Goal: Task Accomplishment & Management: Use online tool/utility

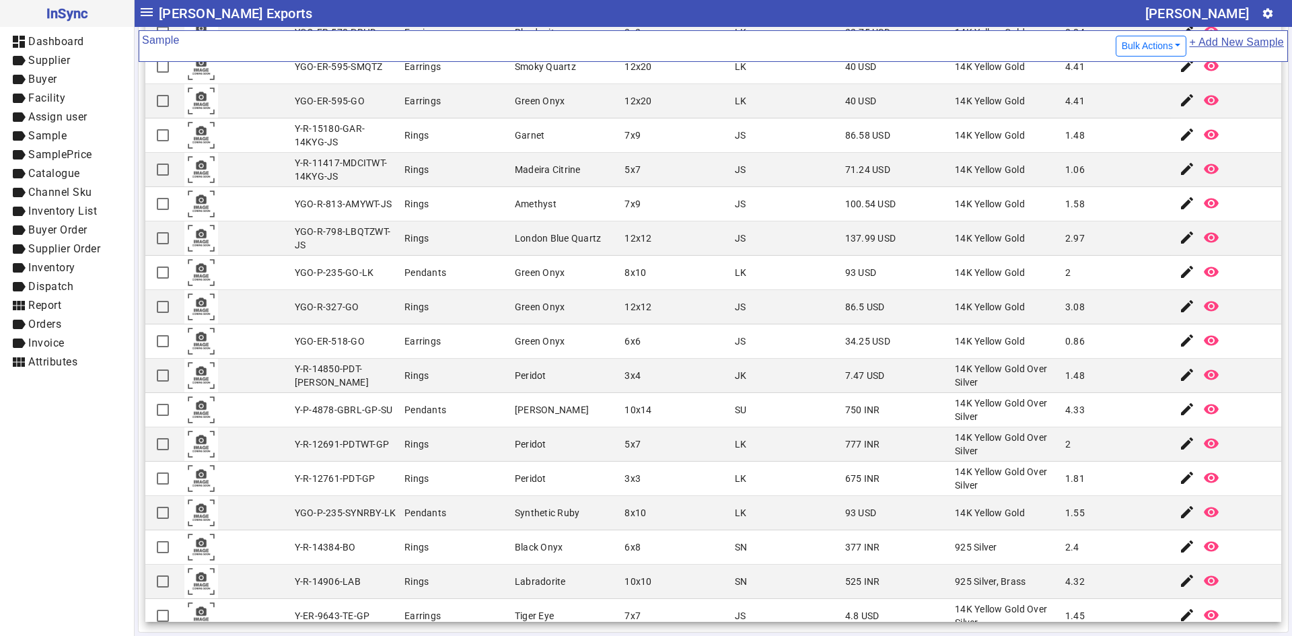
scroll to position [2870, 0]
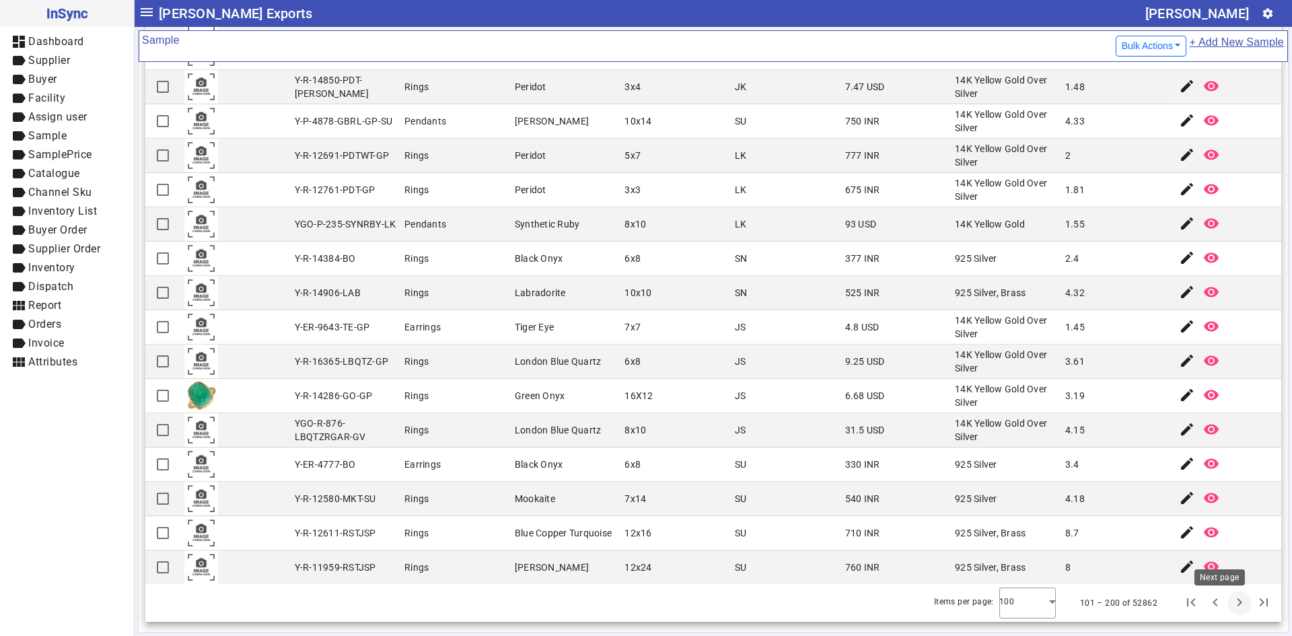
click at [1223, 607] on span "Next page" at bounding box center [1239, 603] width 32 height 32
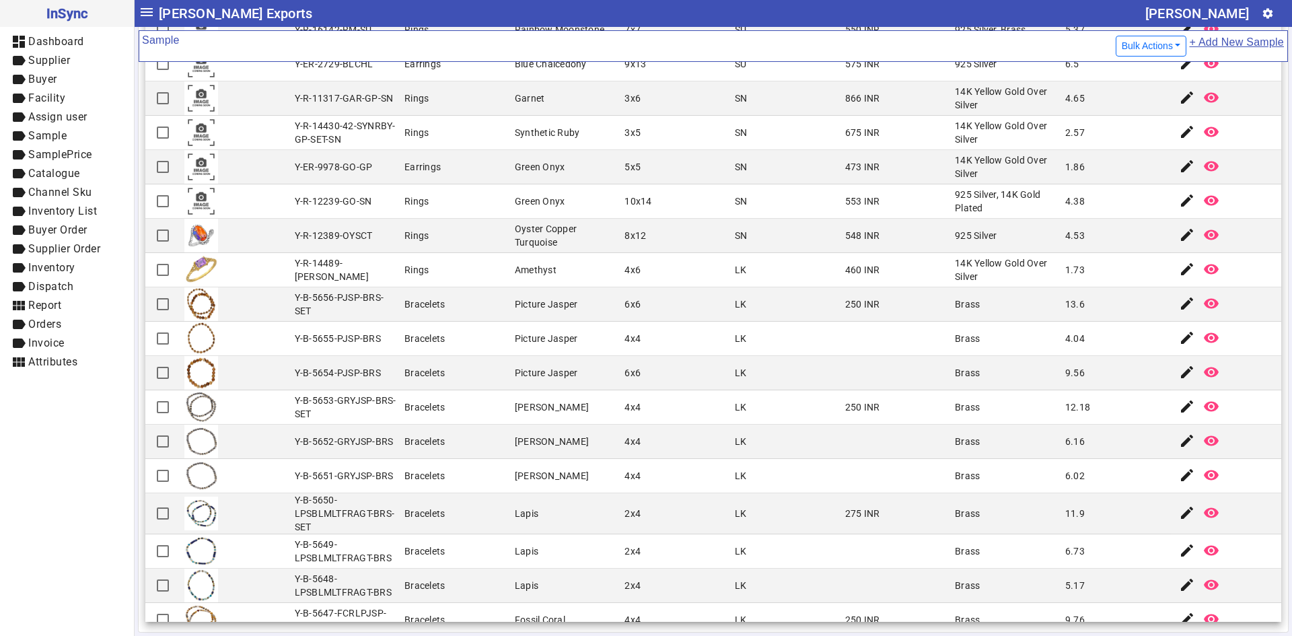
scroll to position [67, 0]
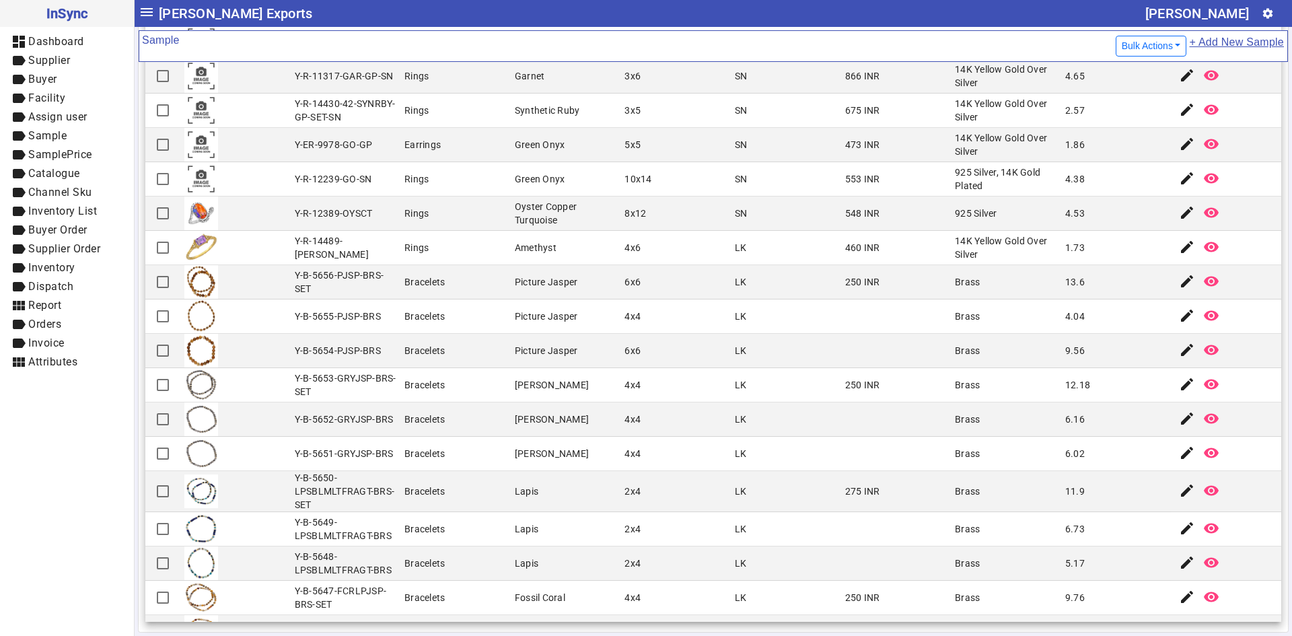
click at [497, 551] on mat-cell "Bracelets" at bounding box center [455, 563] width 110 height 34
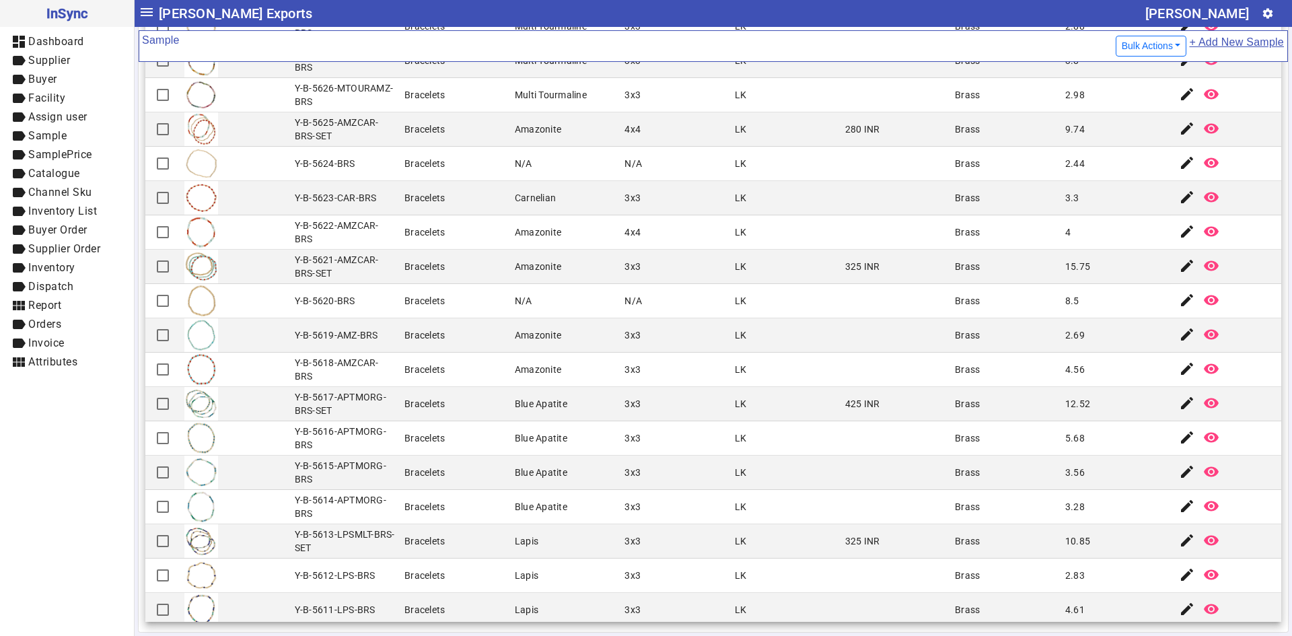
scroll to position [2877, 0]
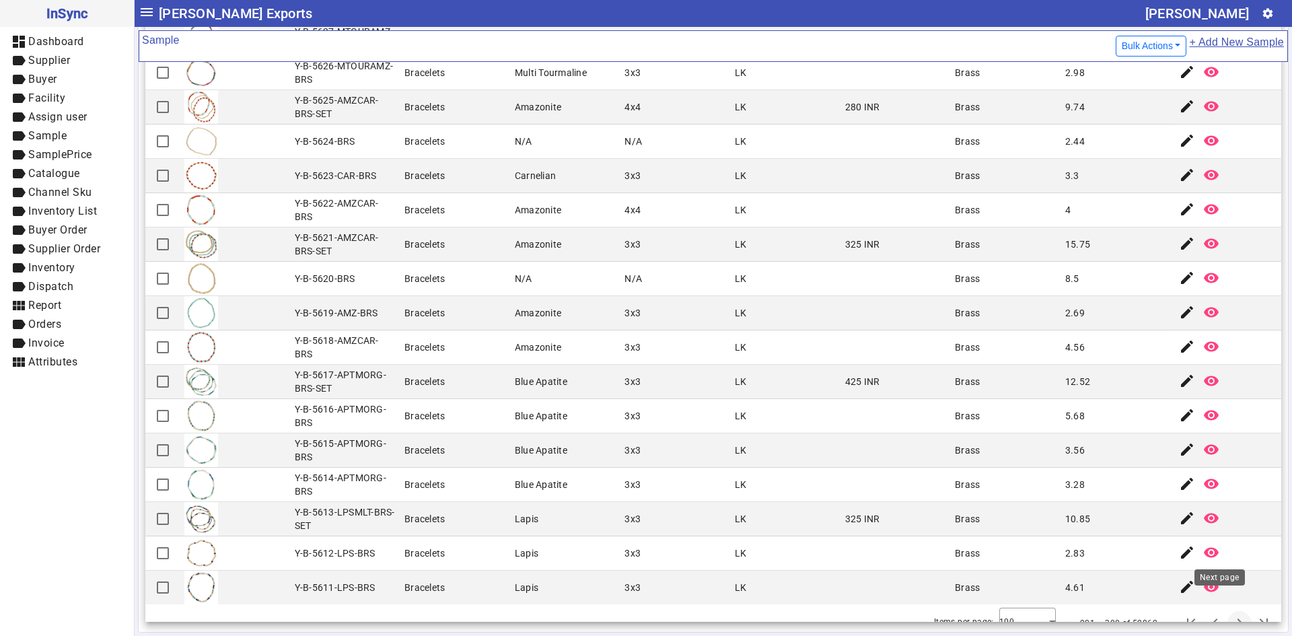
click at [1223, 607] on span "Next page" at bounding box center [1239, 623] width 32 height 32
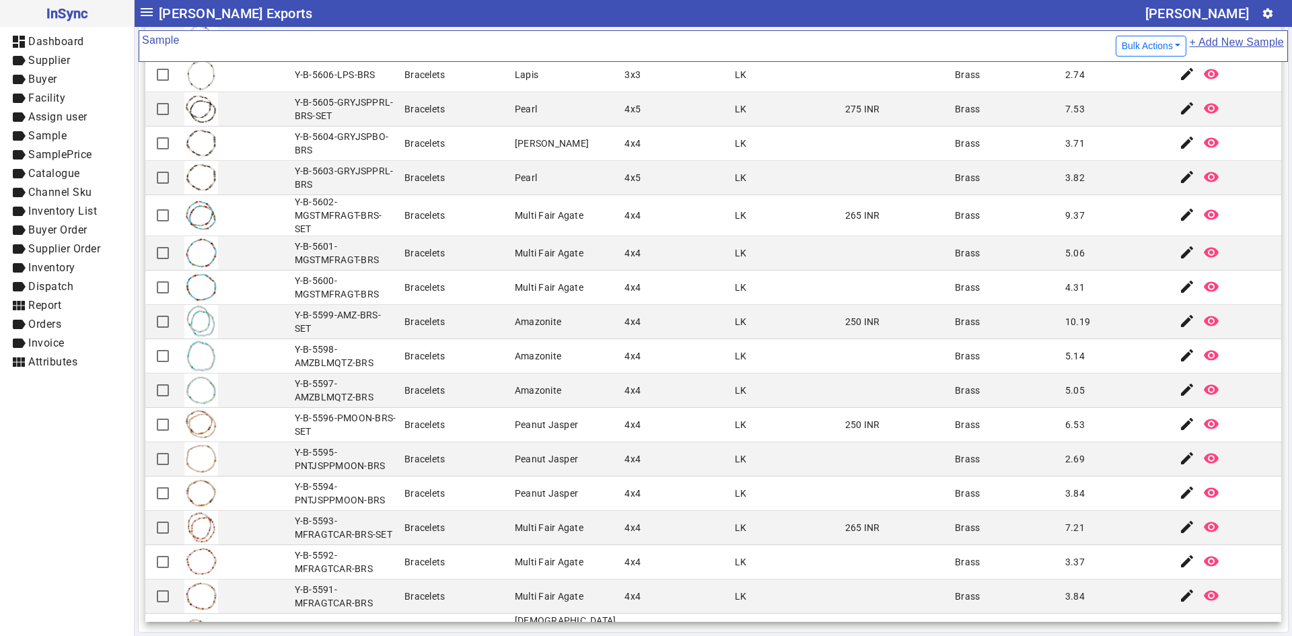
scroll to position [135, 0]
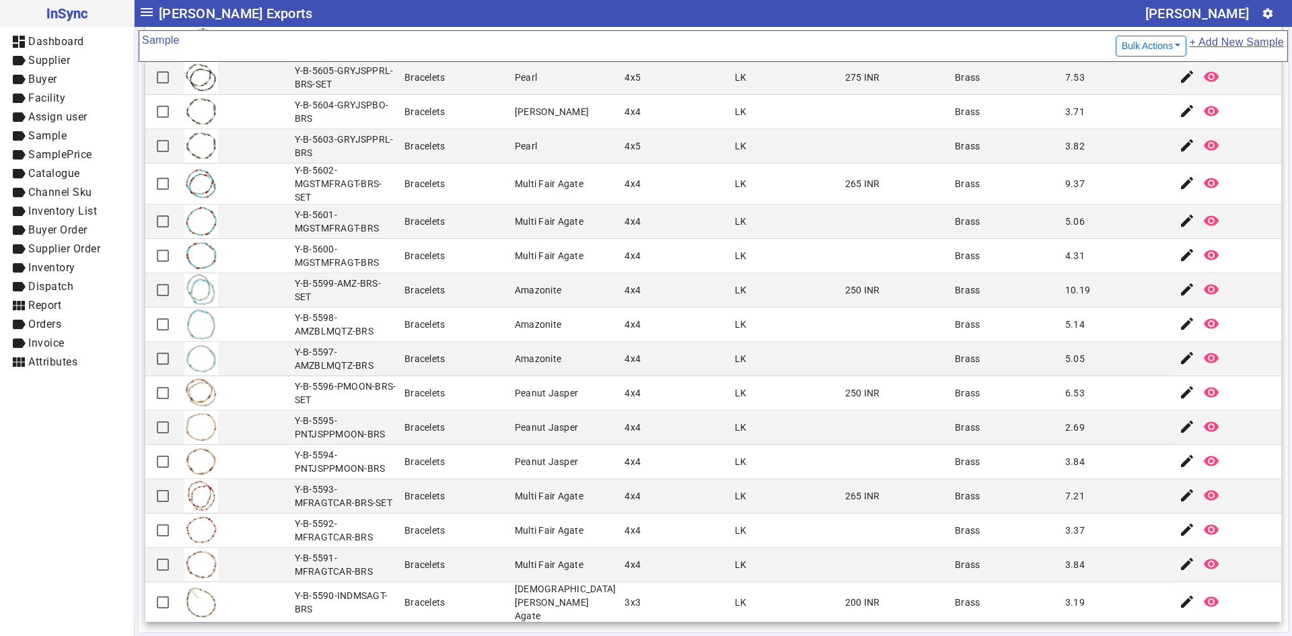
click at [779, 532] on mat-cell "LK" at bounding box center [786, 530] width 110 height 34
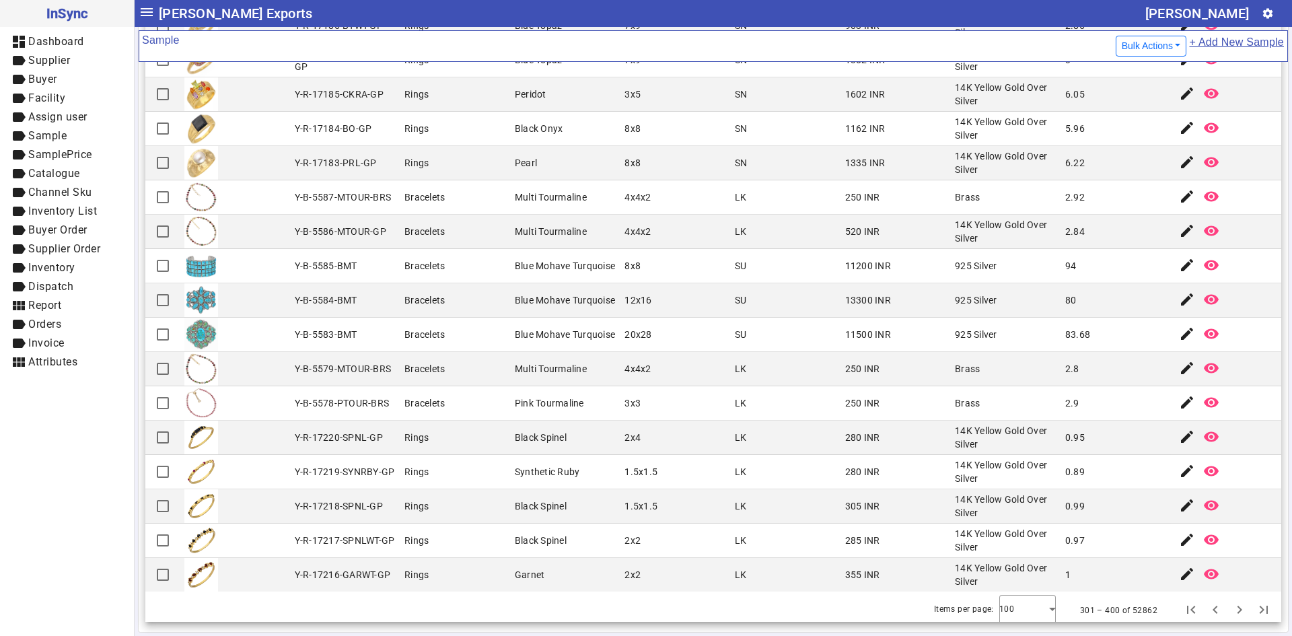
scroll to position [2877, 0]
click at [1223, 603] on span "Next page" at bounding box center [1239, 609] width 32 height 32
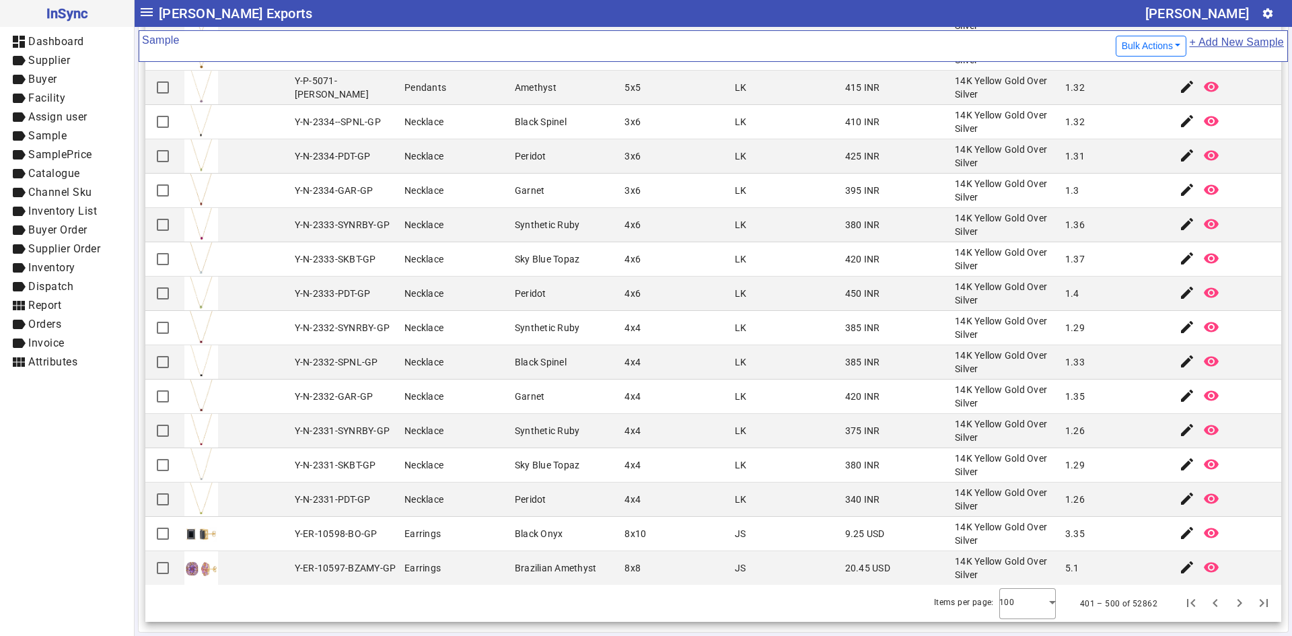
scroll to position [2870, 0]
click at [1223, 601] on span "Next page" at bounding box center [1239, 603] width 32 height 32
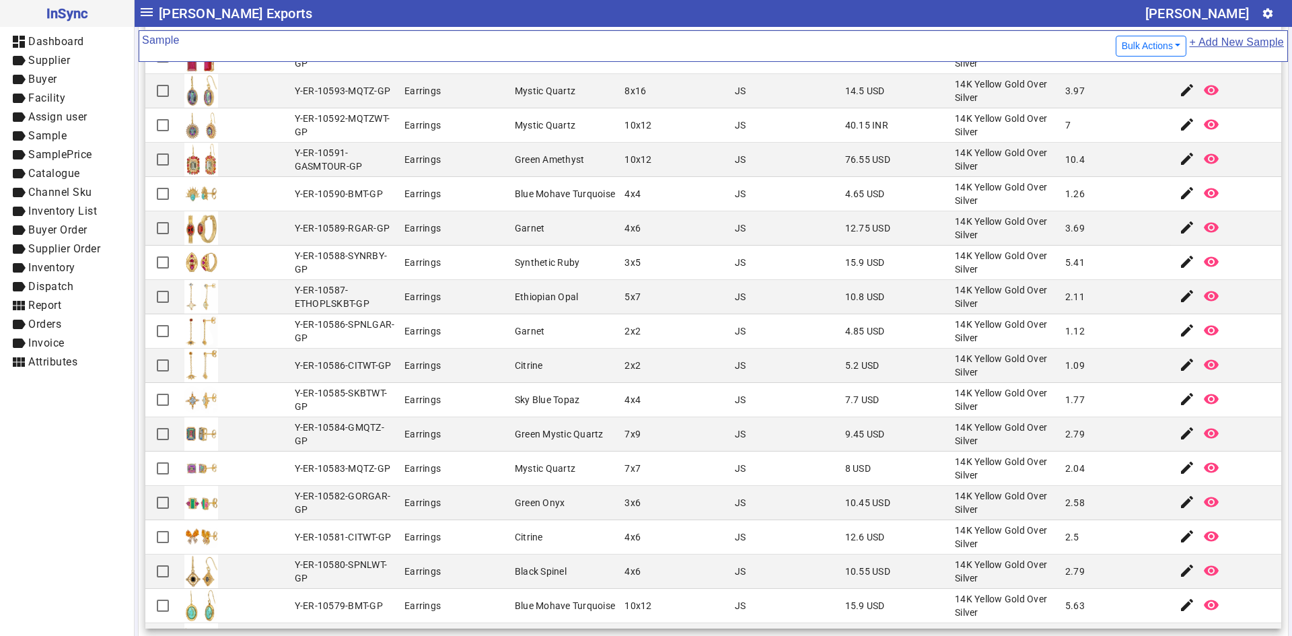
scroll to position [67, 0]
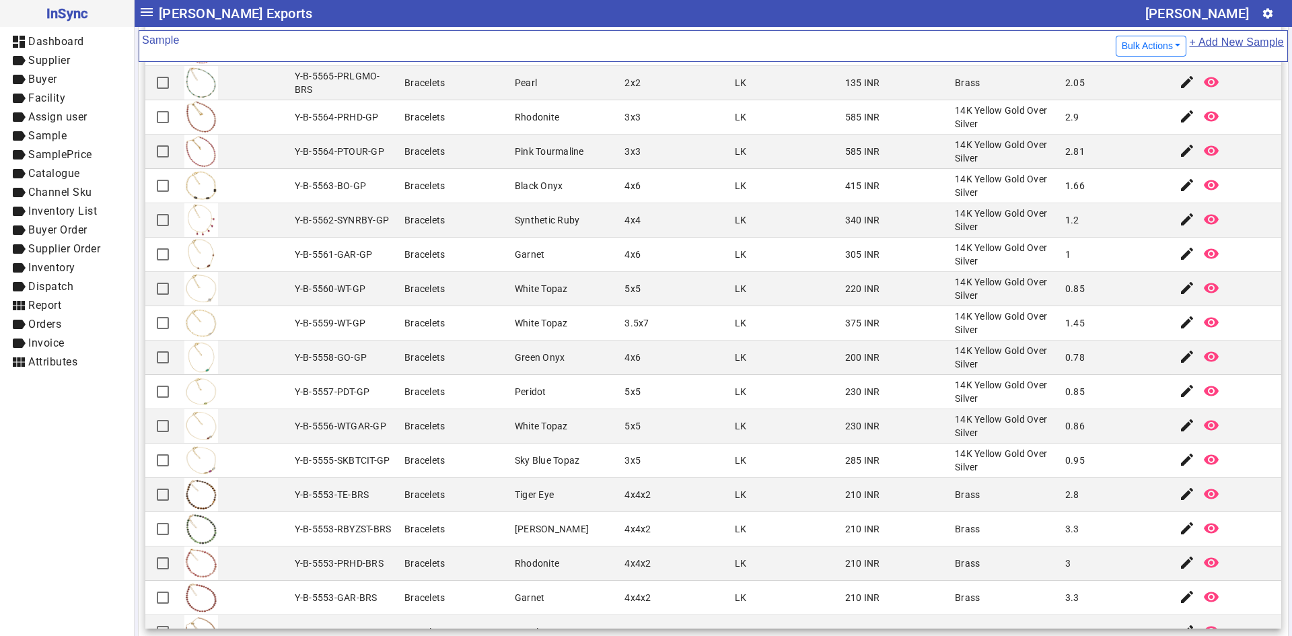
click at [1097, 387] on mat-cell "0.85" at bounding box center [1116, 392] width 110 height 34
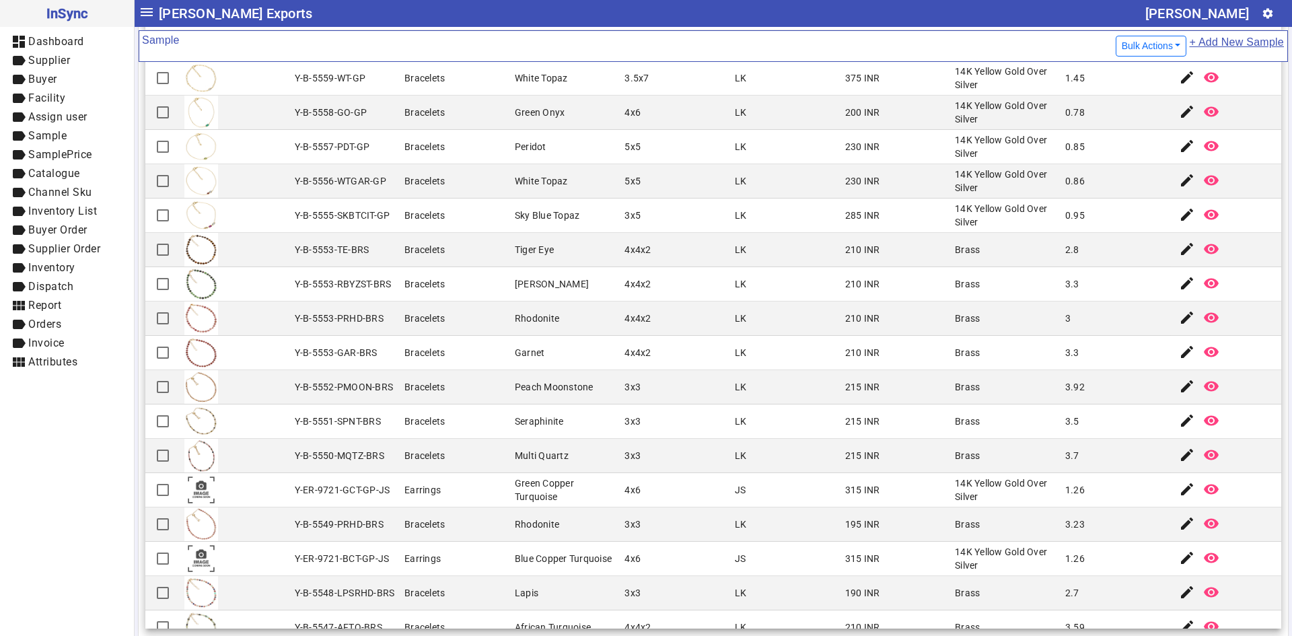
scroll to position [404, 0]
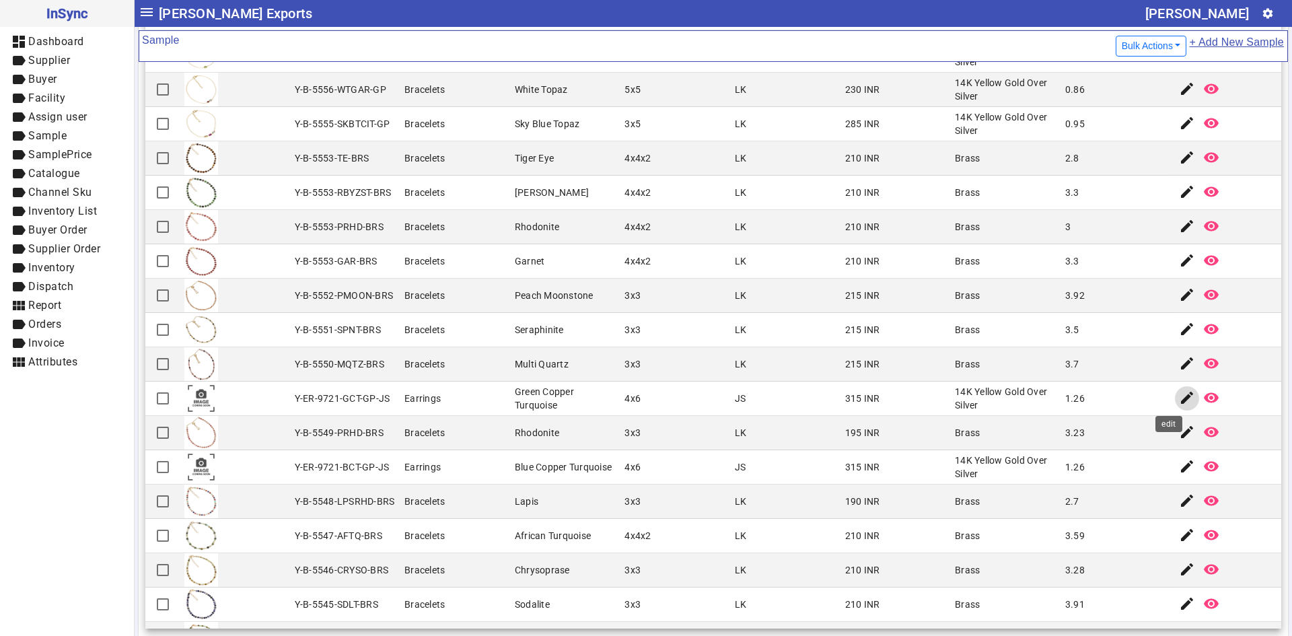
click at [1179, 403] on mat-icon "edit" at bounding box center [1187, 398] width 16 height 16
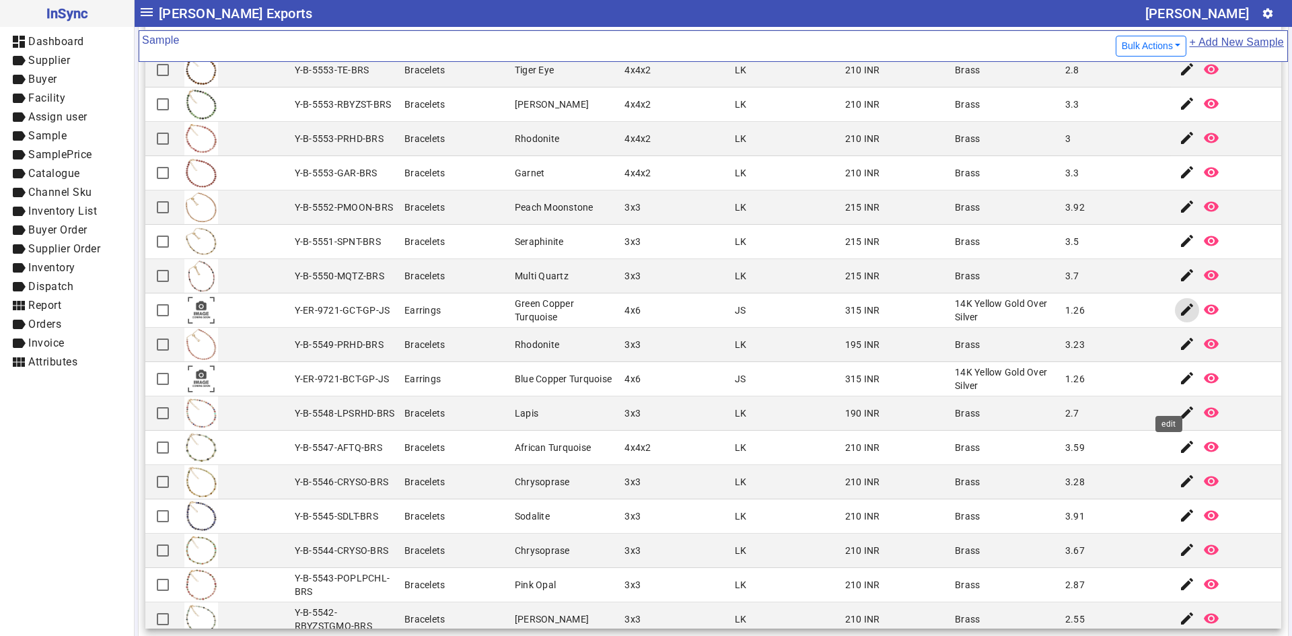
scroll to position [538, 0]
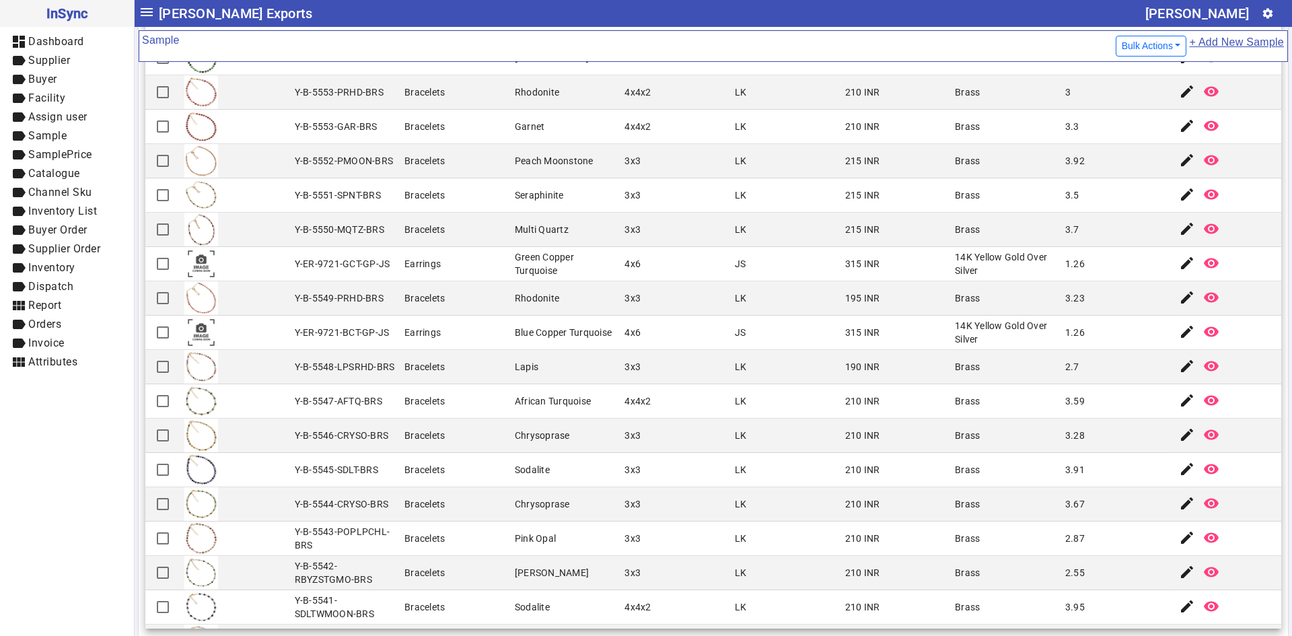
click at [918, 447] on mat-cell "210 INR" at bounding box center [896, 435] width 110 height 34
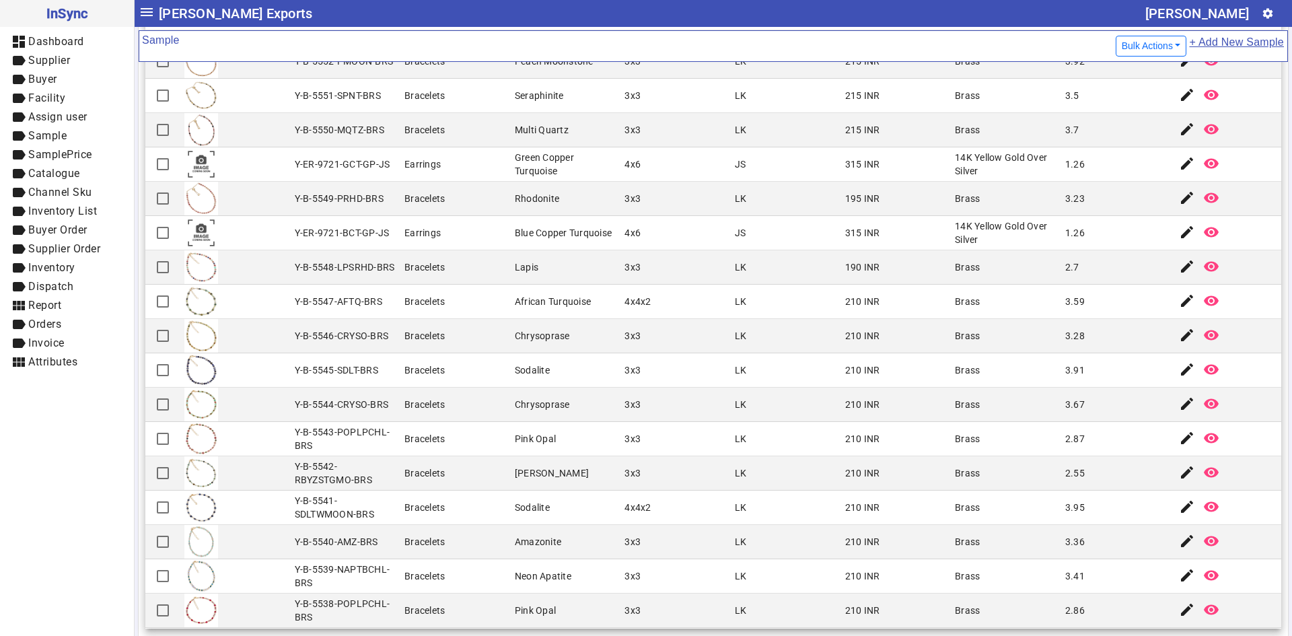
scroll to position [673, 0]
